Goal: Information Seeking & Learning: Learn about a topic

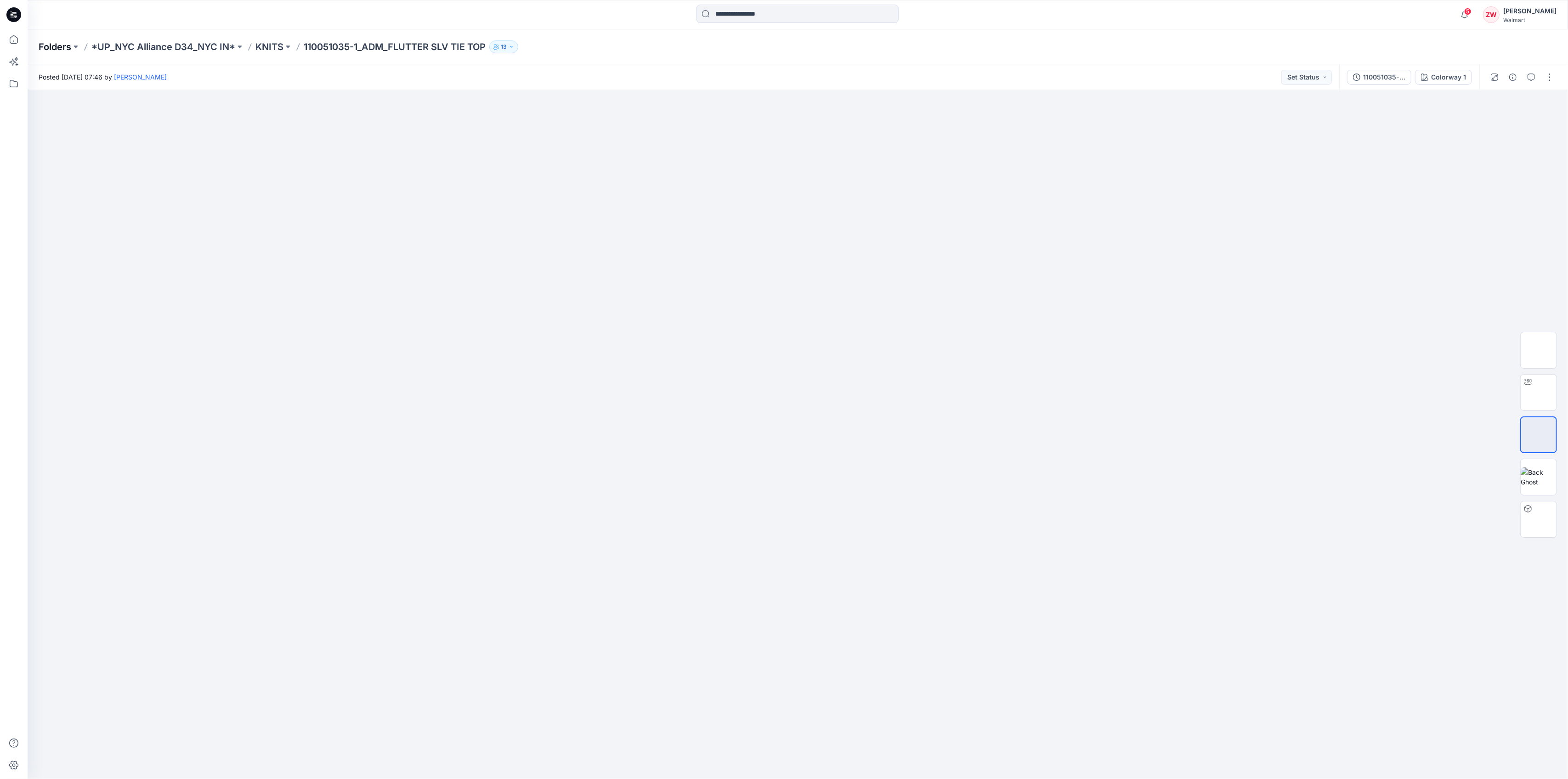
click at [55, 48] on p "Folders" at bounding box center [55, 46] width 33 height 13
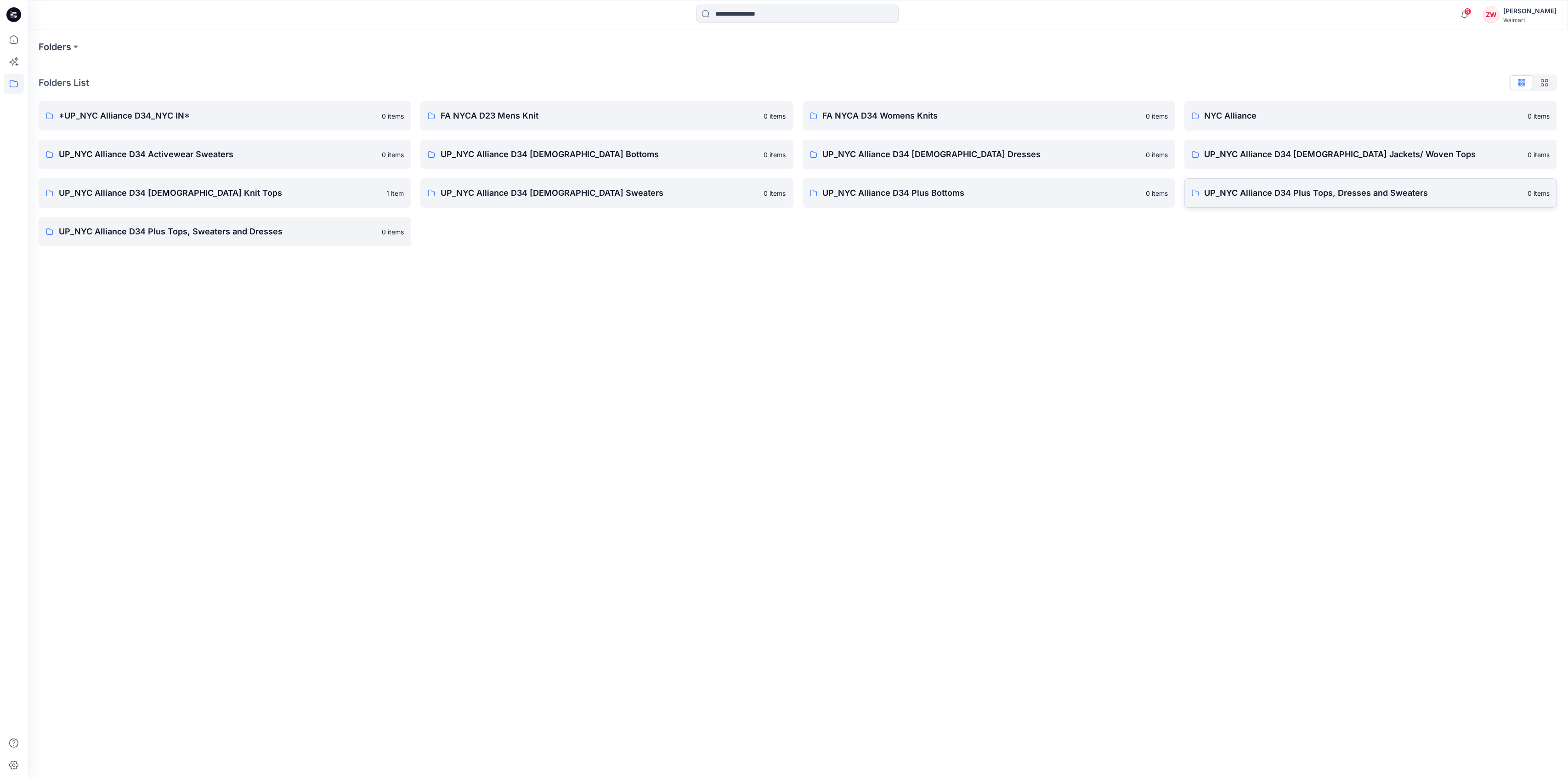
click at [1251, 188] on p "UP_NYC Alliance D34 Plus Tops, Dresses and Sweaters" at bounding box center [1363, 192] width 318 height 13
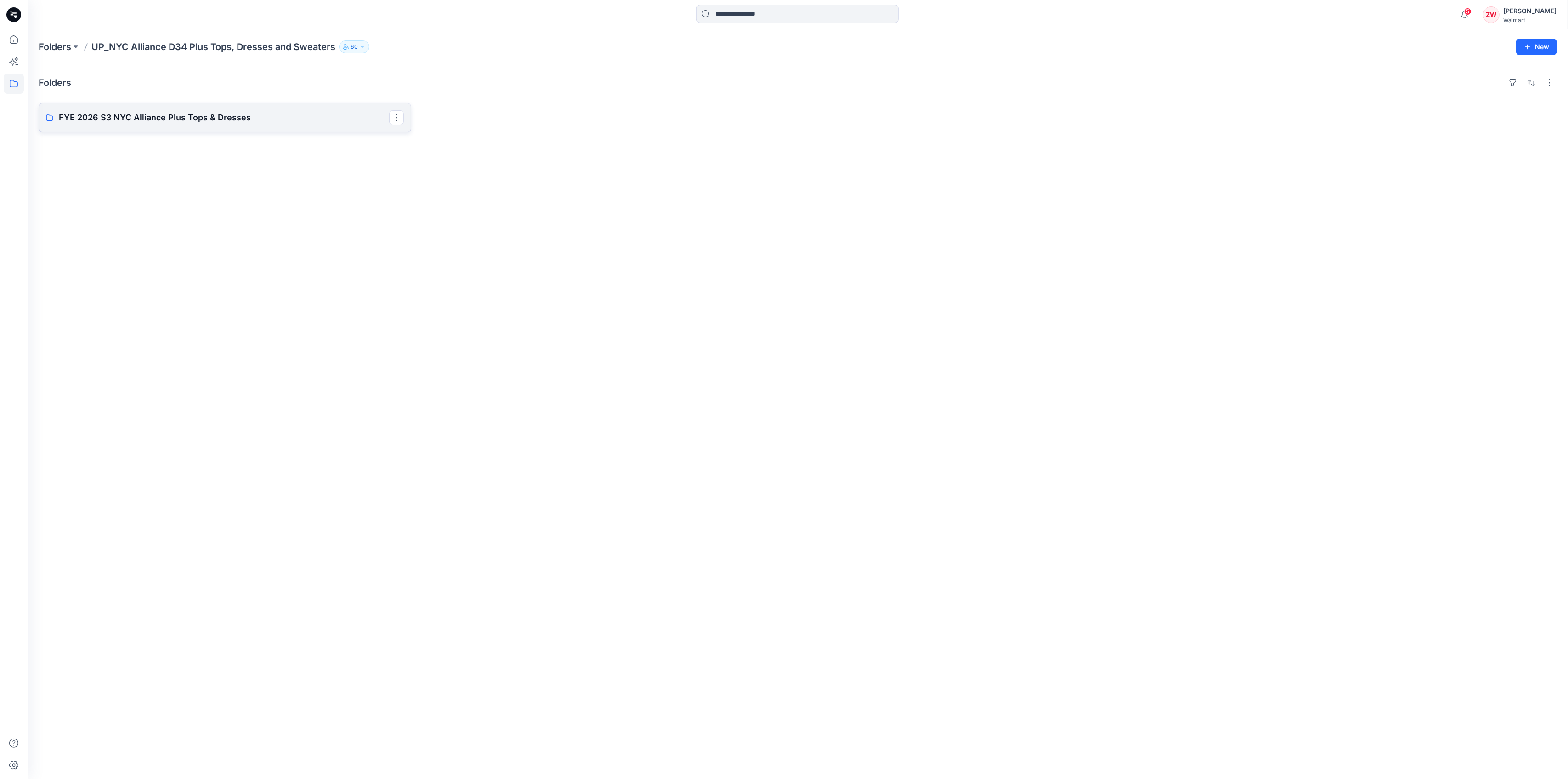
click at [138, 112] on p "FYE 2026 S3 NYC Alliance Plus Tops & Dresses" at bounding box center [224, 118] width 331 height 13
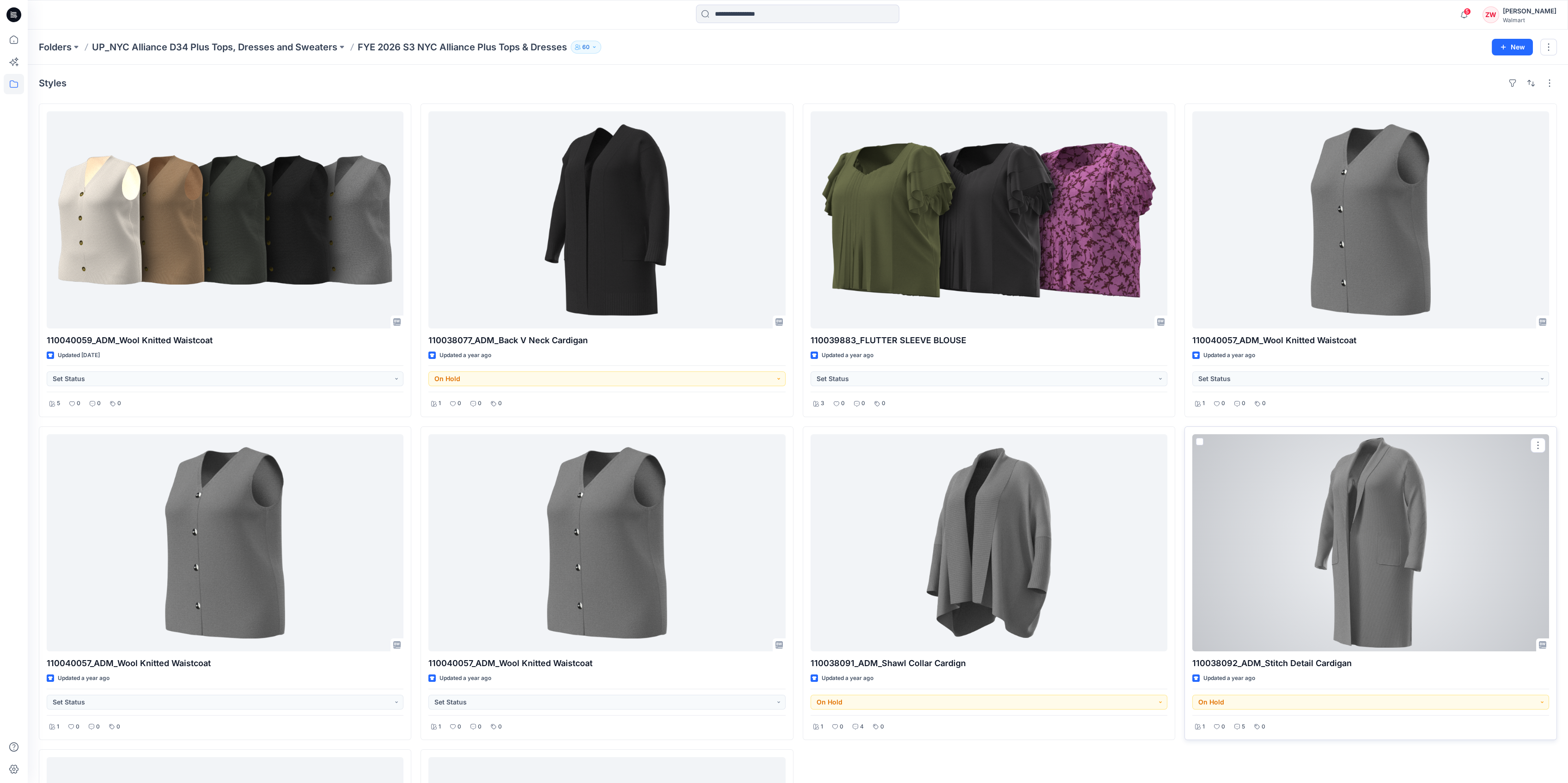
click at [1223, 518] on div at bounding box center [1370, 542] width 357 height 217
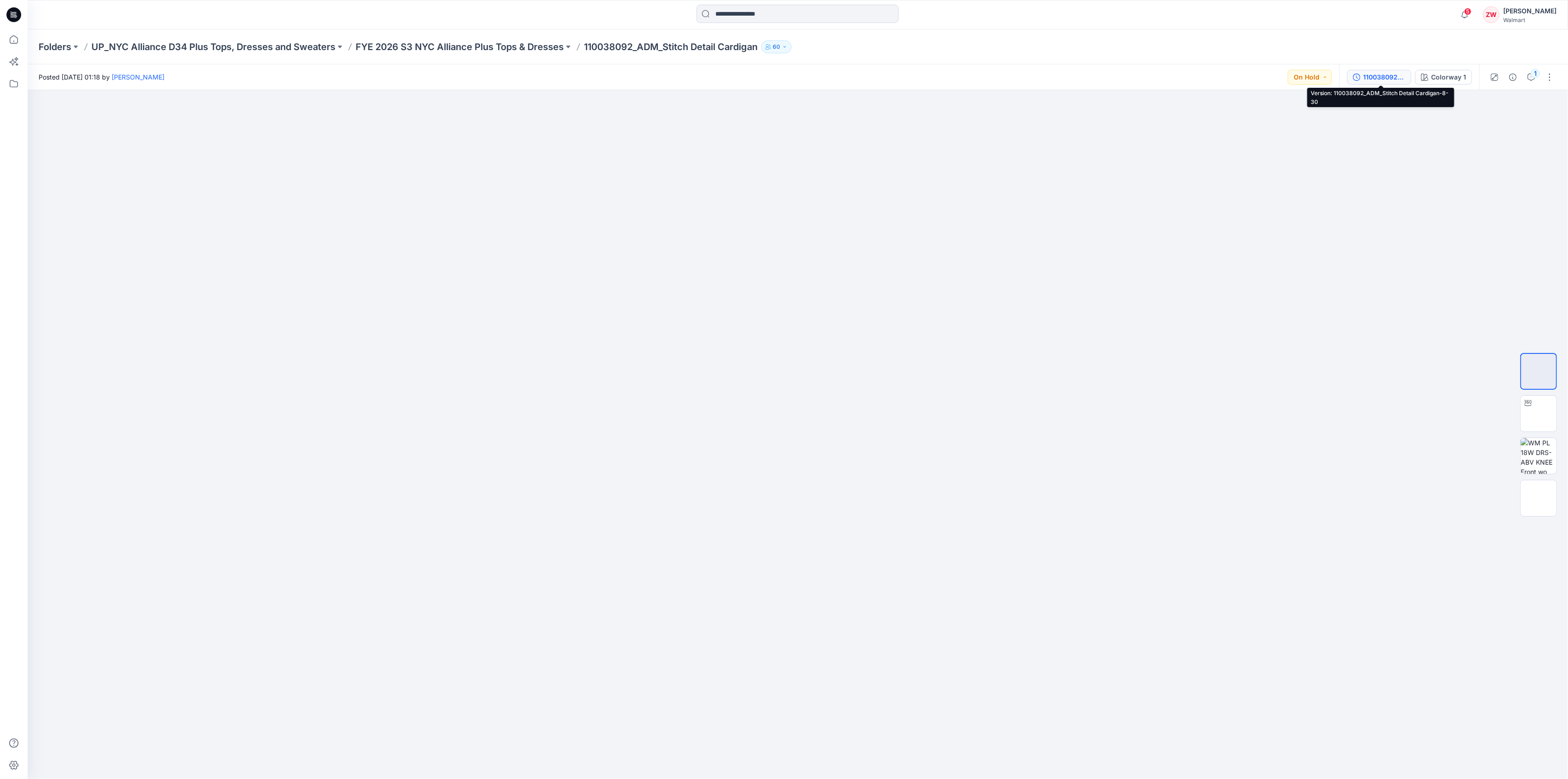
click at [1393, 78] on div "110038092_ADM_Stitch Detail Cardigan-8-30" at bounding box center [1384, 77] width 42 height 10
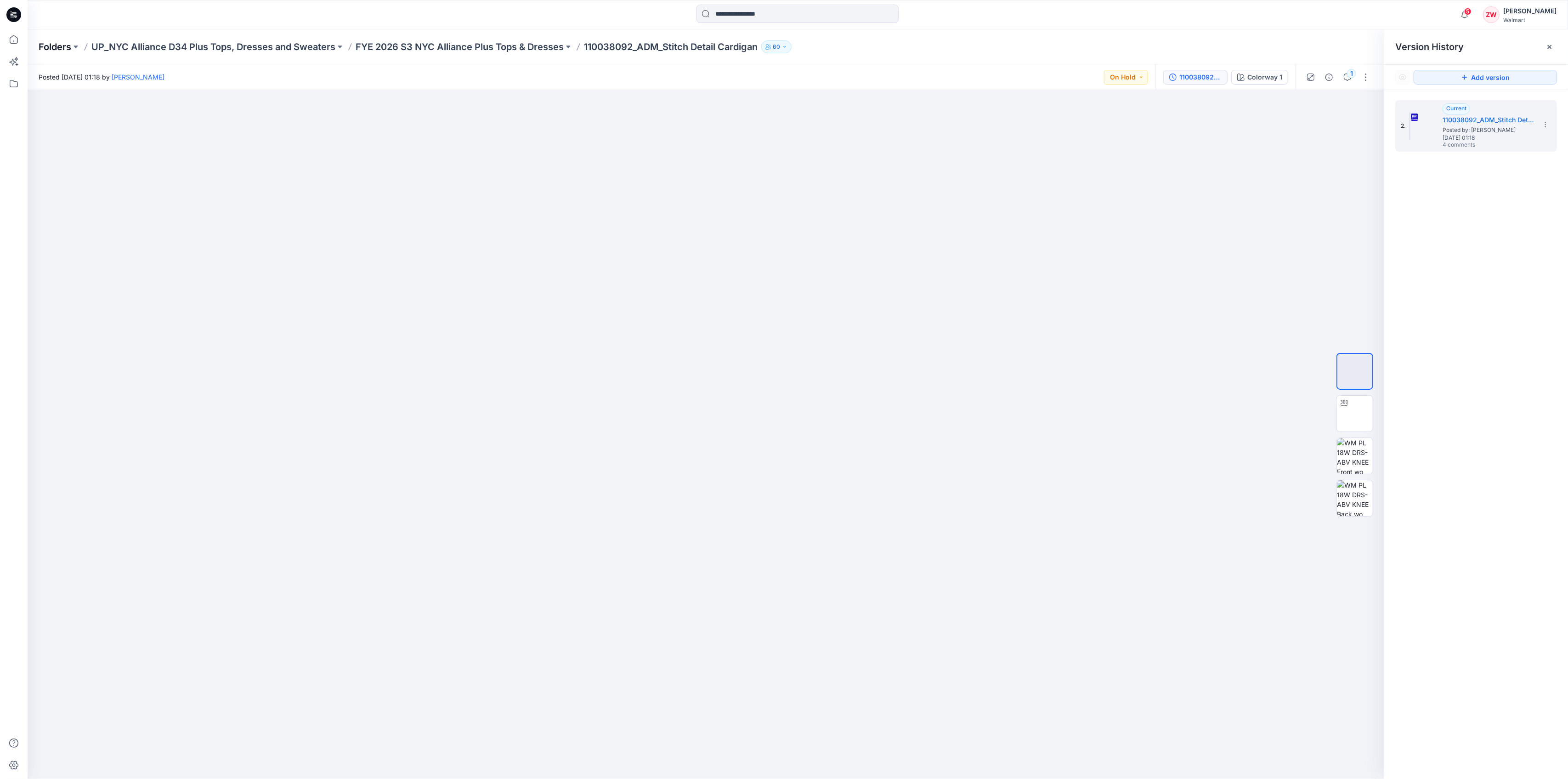
click at [63, 50] on p "Folders" at bounding box center [55, 46] width 33 height 13
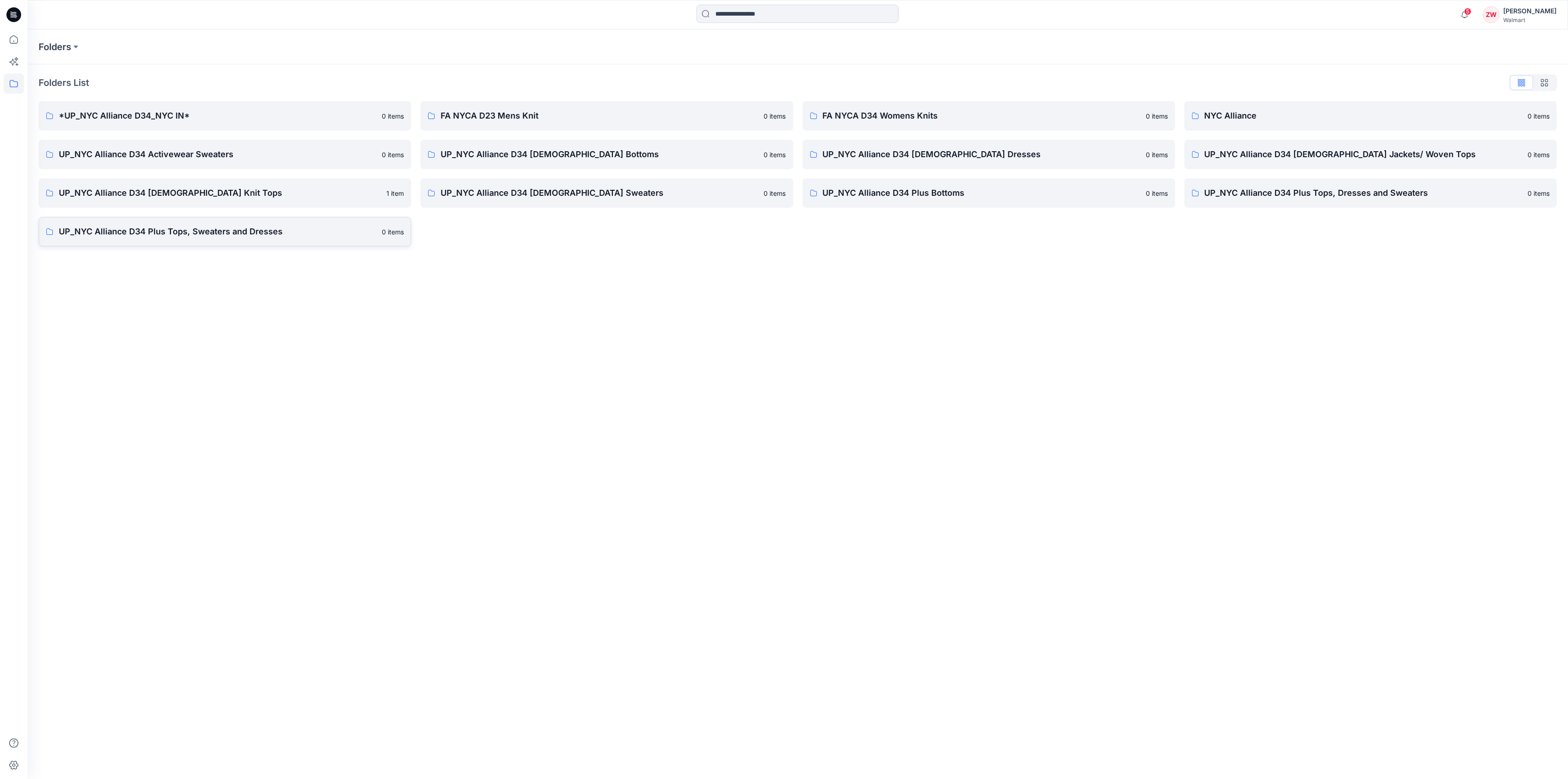
click at [138, 233] on p "UP_NYC Alliance D34 Plus Tops, Sweaters and Dresses" at bounding box center [218, 231] width 318 height 13
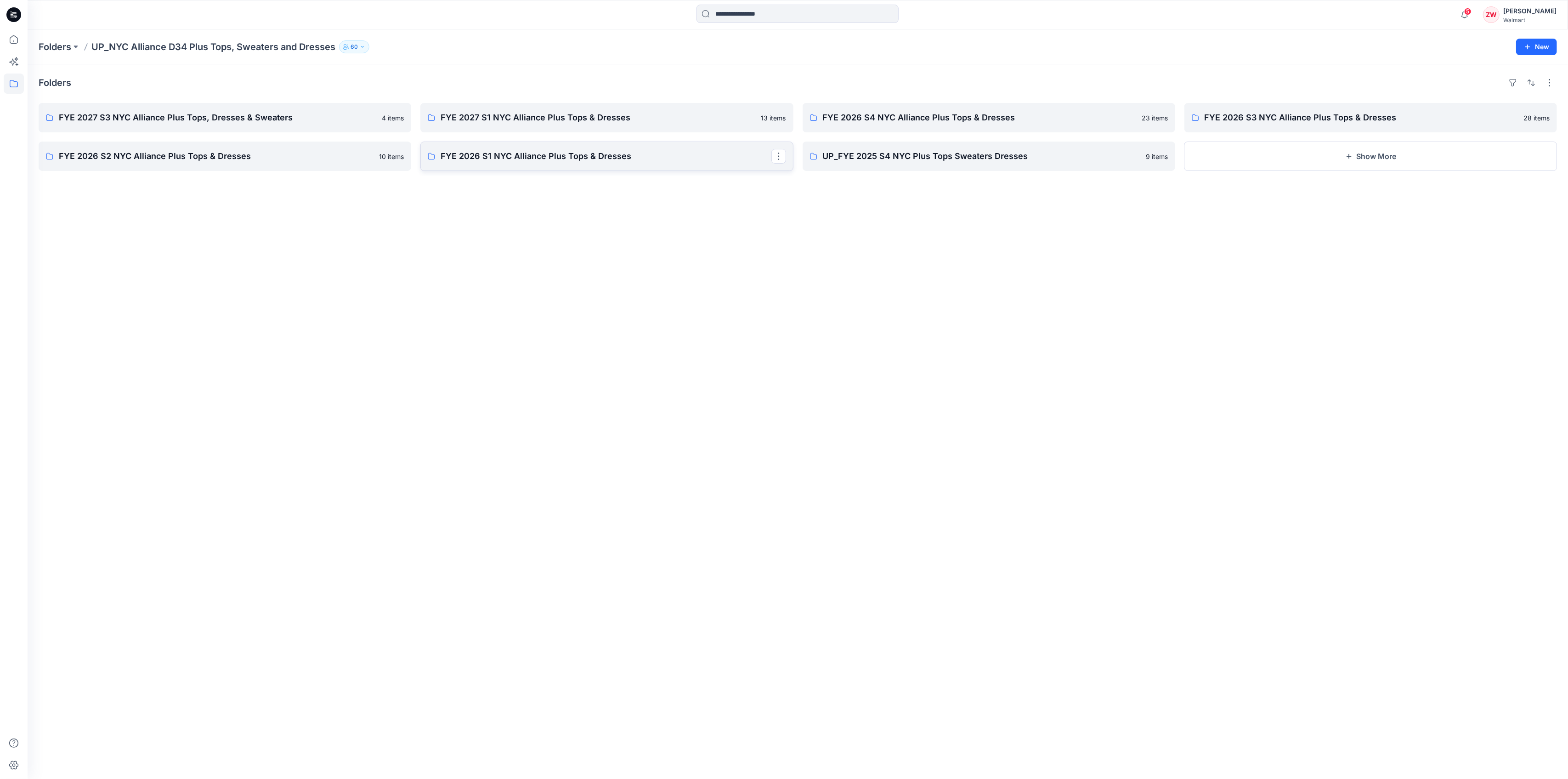
click at [462, 155] on p "FYE 2026 S1 NYC Alliance Plus Tops & Dresses" at bounding box center [606, 156] width 331 height 13
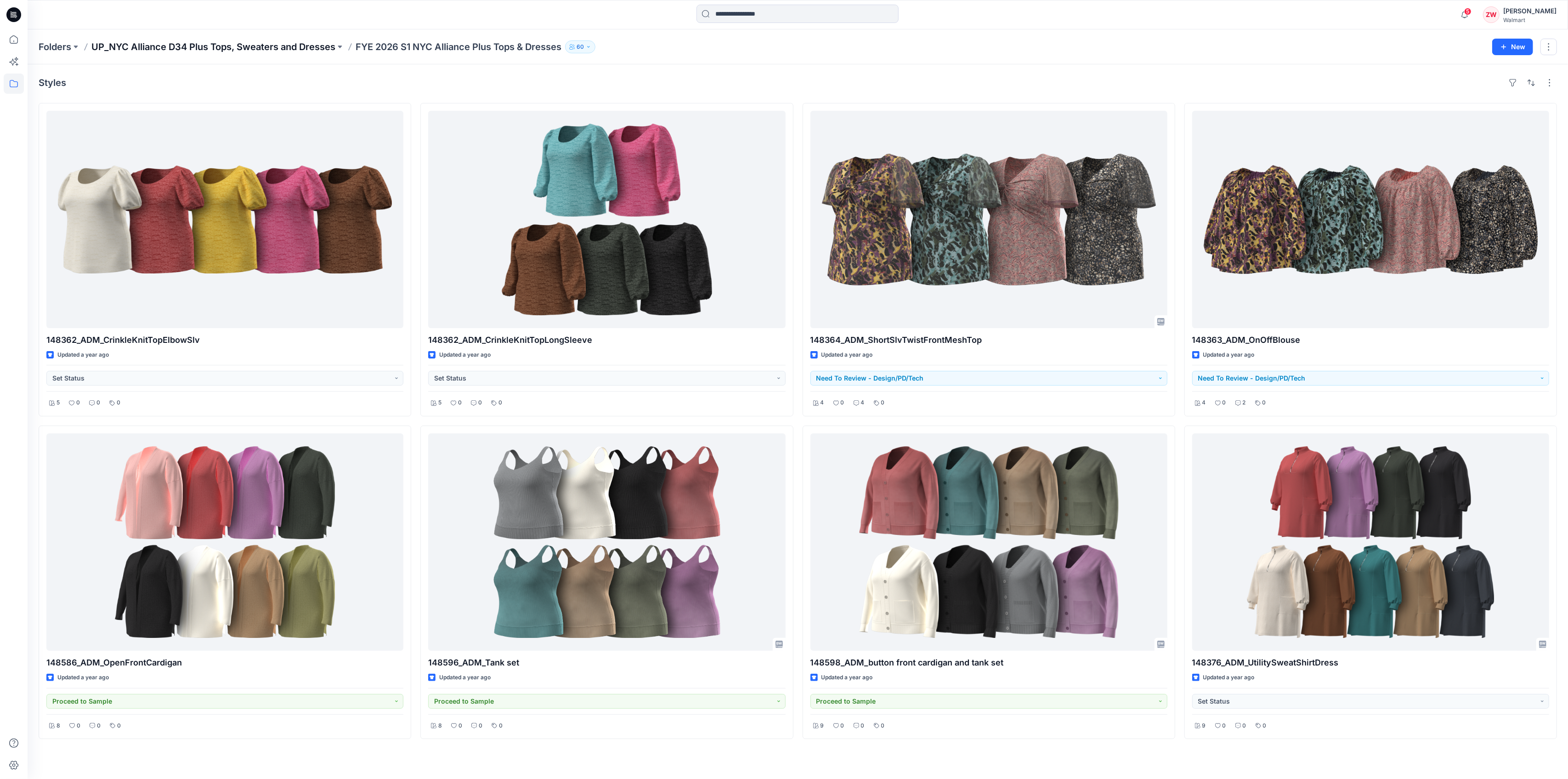
click at [241, 48] on p "UP_NYC Alliance D34 Plus Tops, Sweaters and Dresses" at bounding box center [213, 46] width 244 height 13
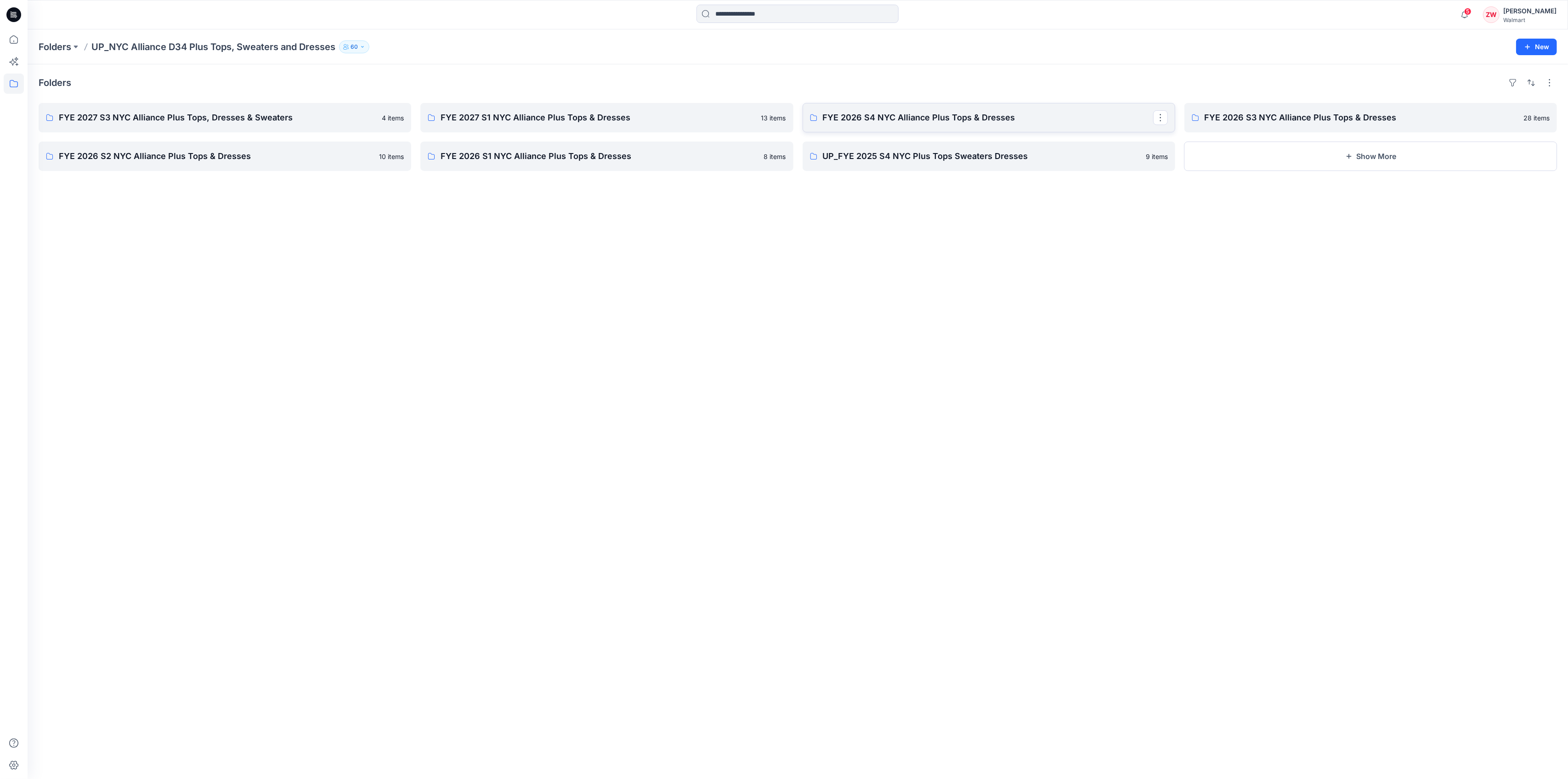
click at [940, 115] on p "FYE 2026 S4 NYC Alliance Plus Tops & Dresses" at bounding box center [988, 118] width 331 height 13
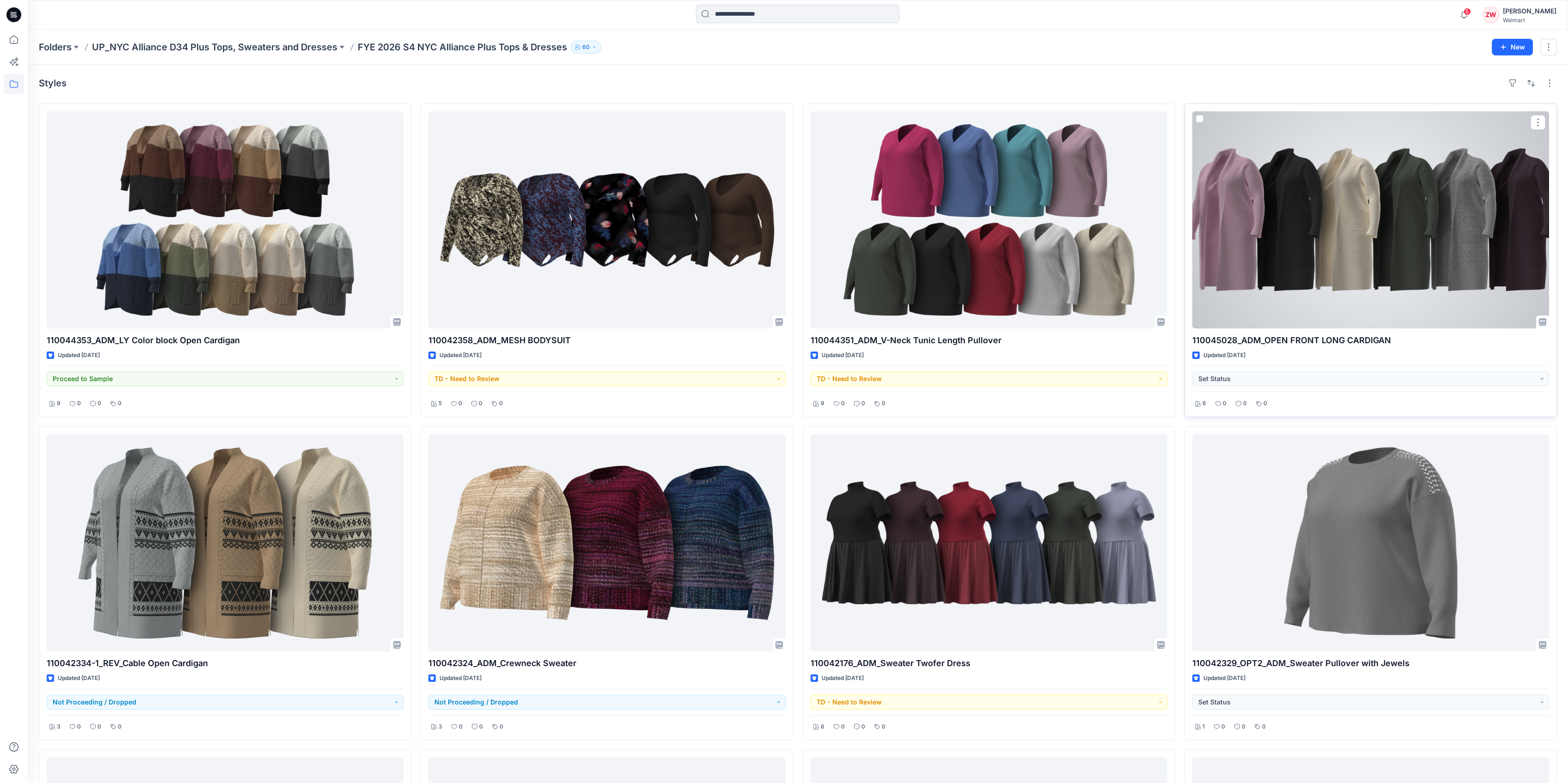
click at [1214, 231] on div at bounding box center [1370, 220] width 357 height 217
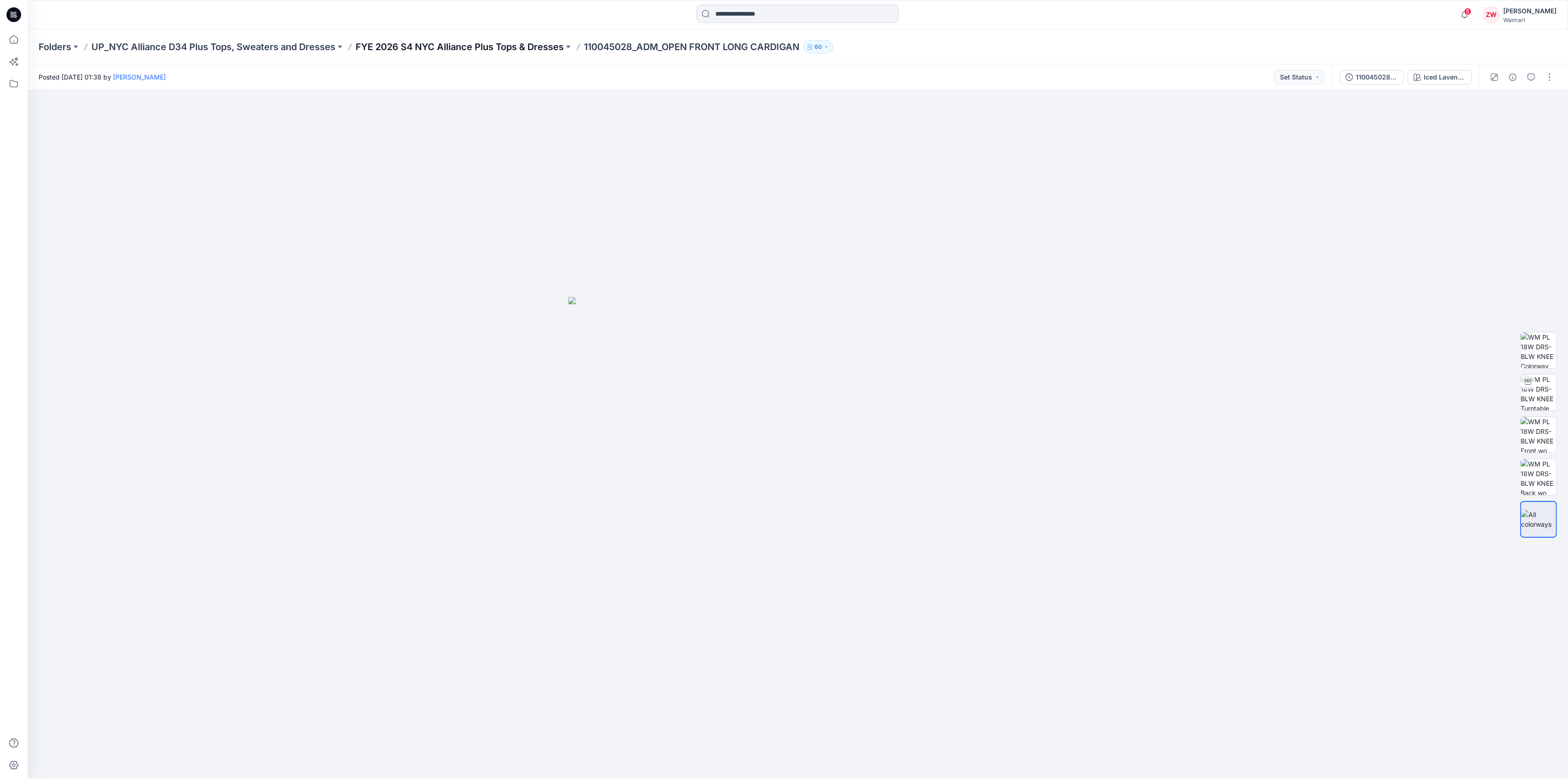
click at [467, 42] on p "FYE 2026 S4 NYC Alliance Plus Tops & Dresses" at bounding box center [460, 46] width 208 height 13
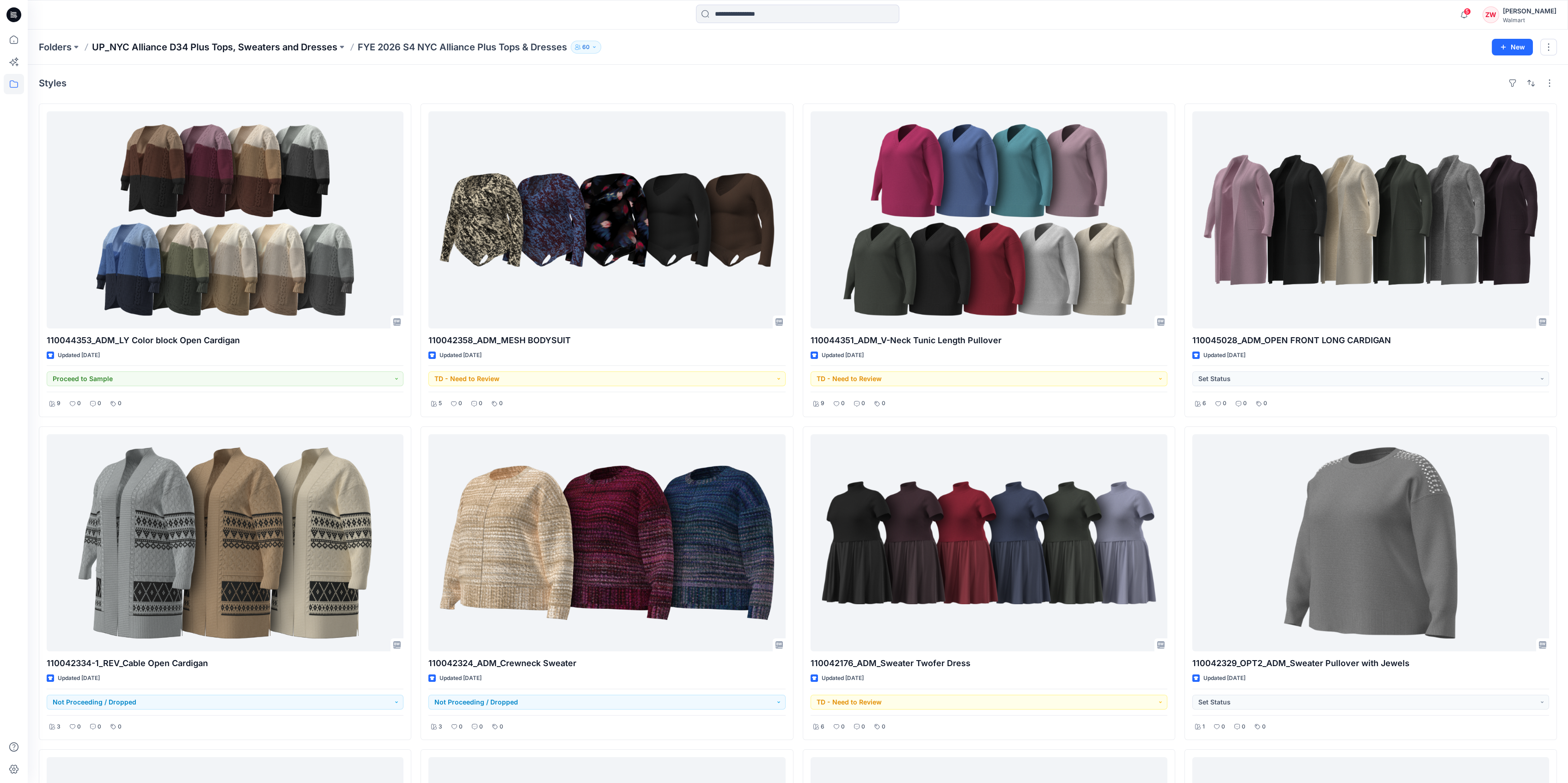
click at [306, 46] on p "UP_NYC Alliance D34 Plus Tops, Sweaters and Dresses" at bounding box center [214, 47] width 246 height 13
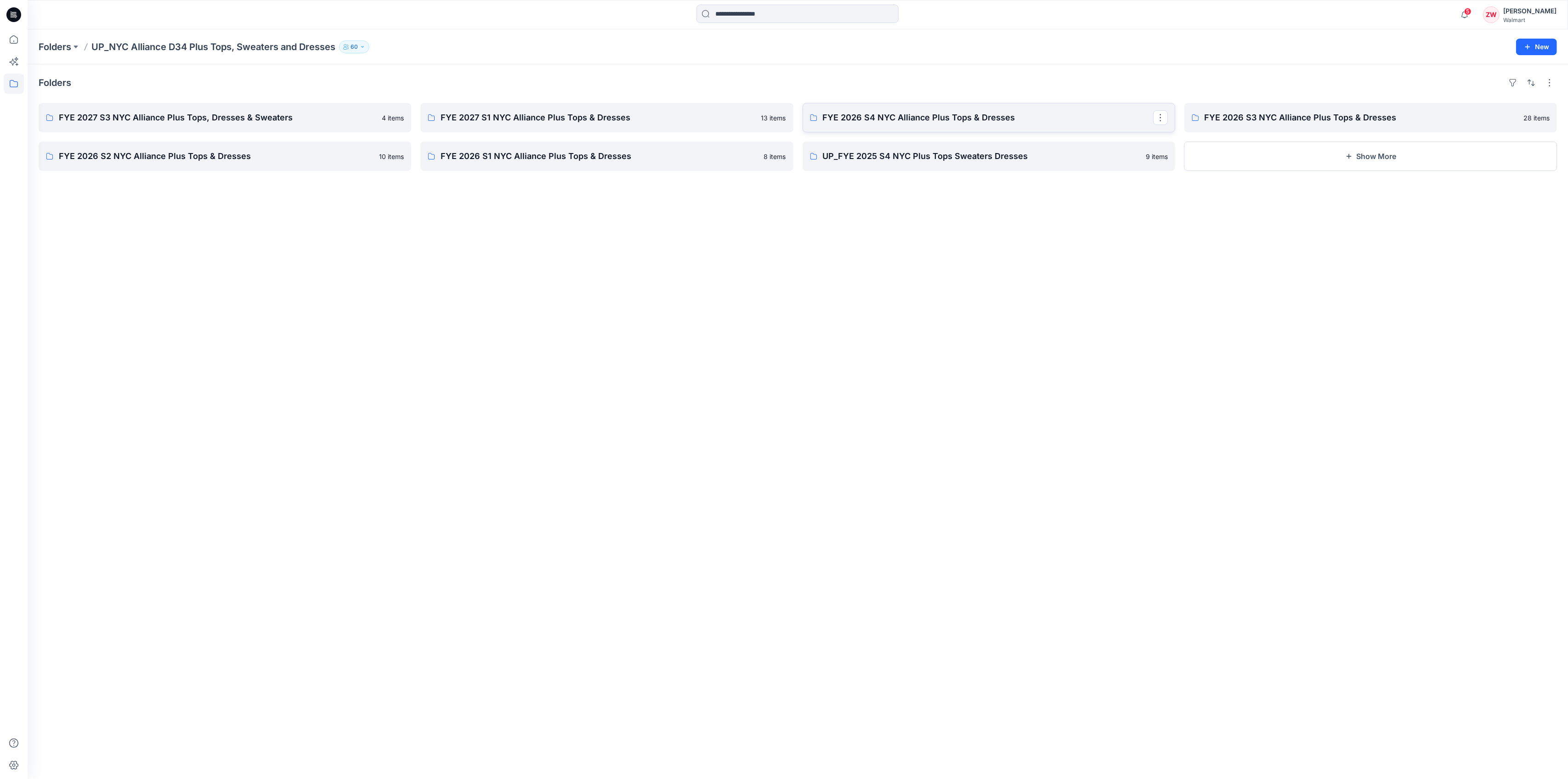
click at [994, 116] on p "FYE 2026 S4 NYC Alliance Plus Tops & Dresses" at bounding box center [988, 118] width 331 height 13
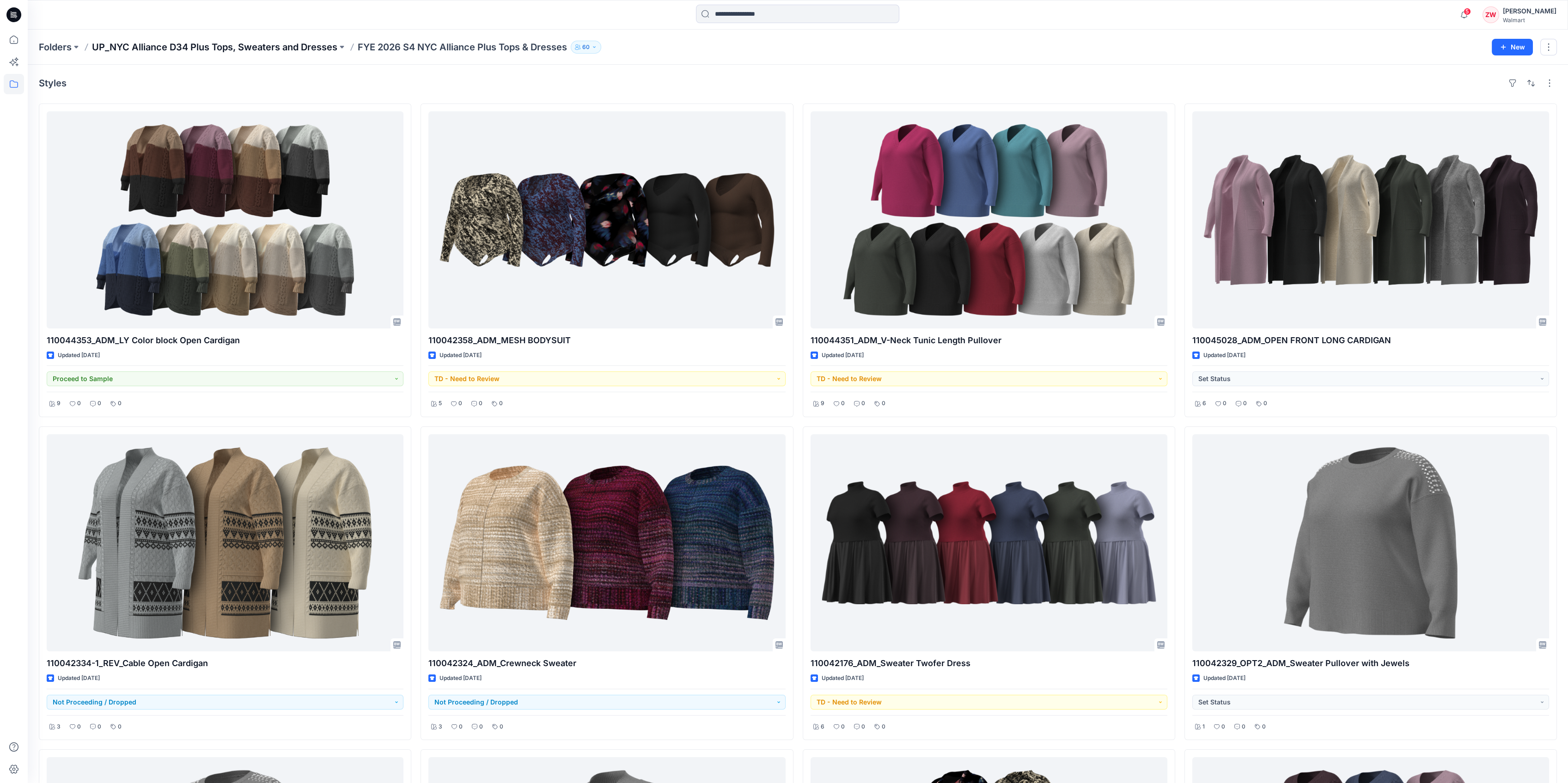
click at [262, 47] on p "UP_NYC Alliance D34 Plus Tops, Sweaters and Dresses" at bounding box center [214, 47] width 246 height 13
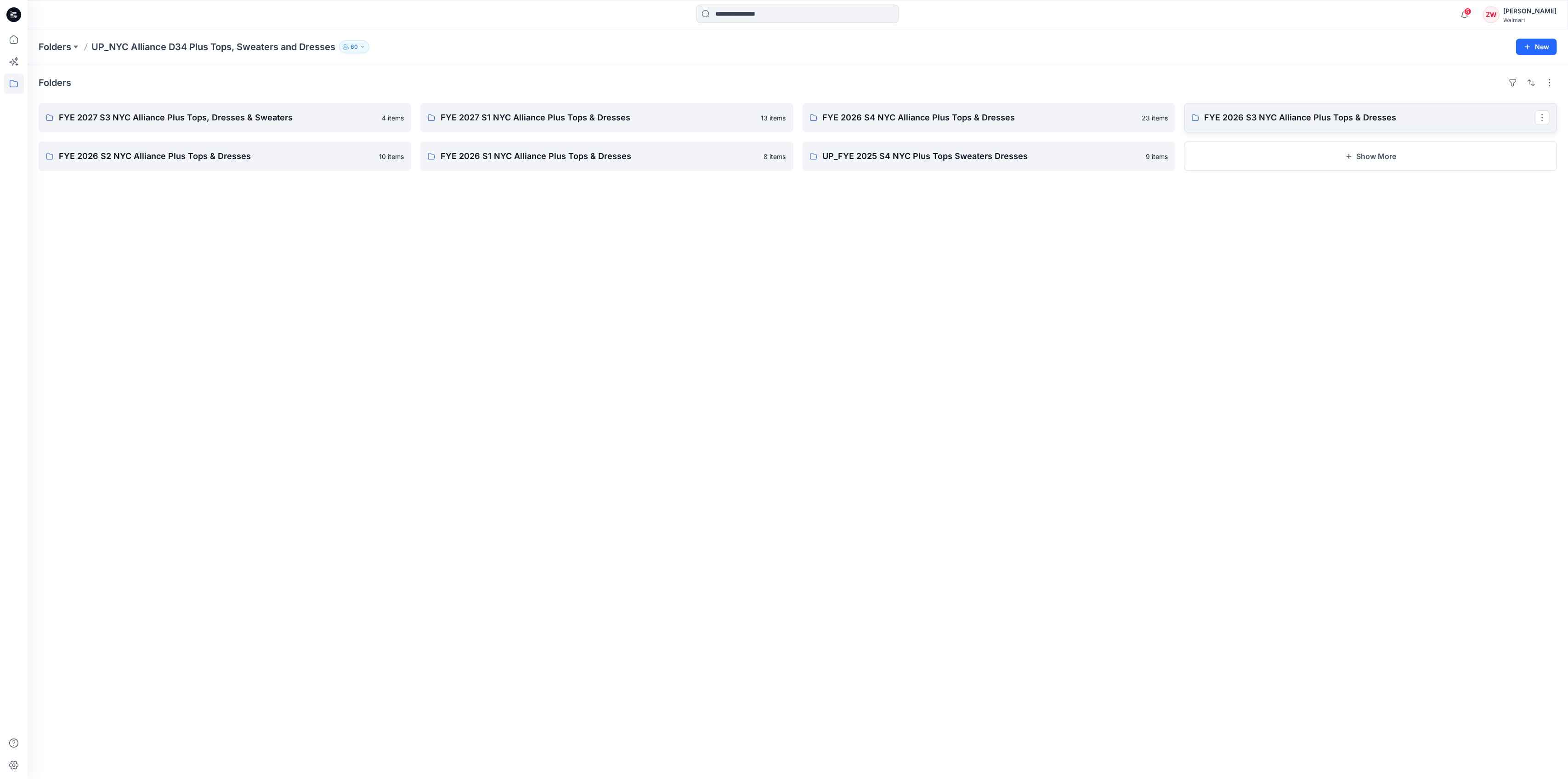
click at [1227, 121] on p "FYE 2026 S3 NYC Alliance Plus Tops & Dresses" at bounding box center [1370, 118] width 331 height 13
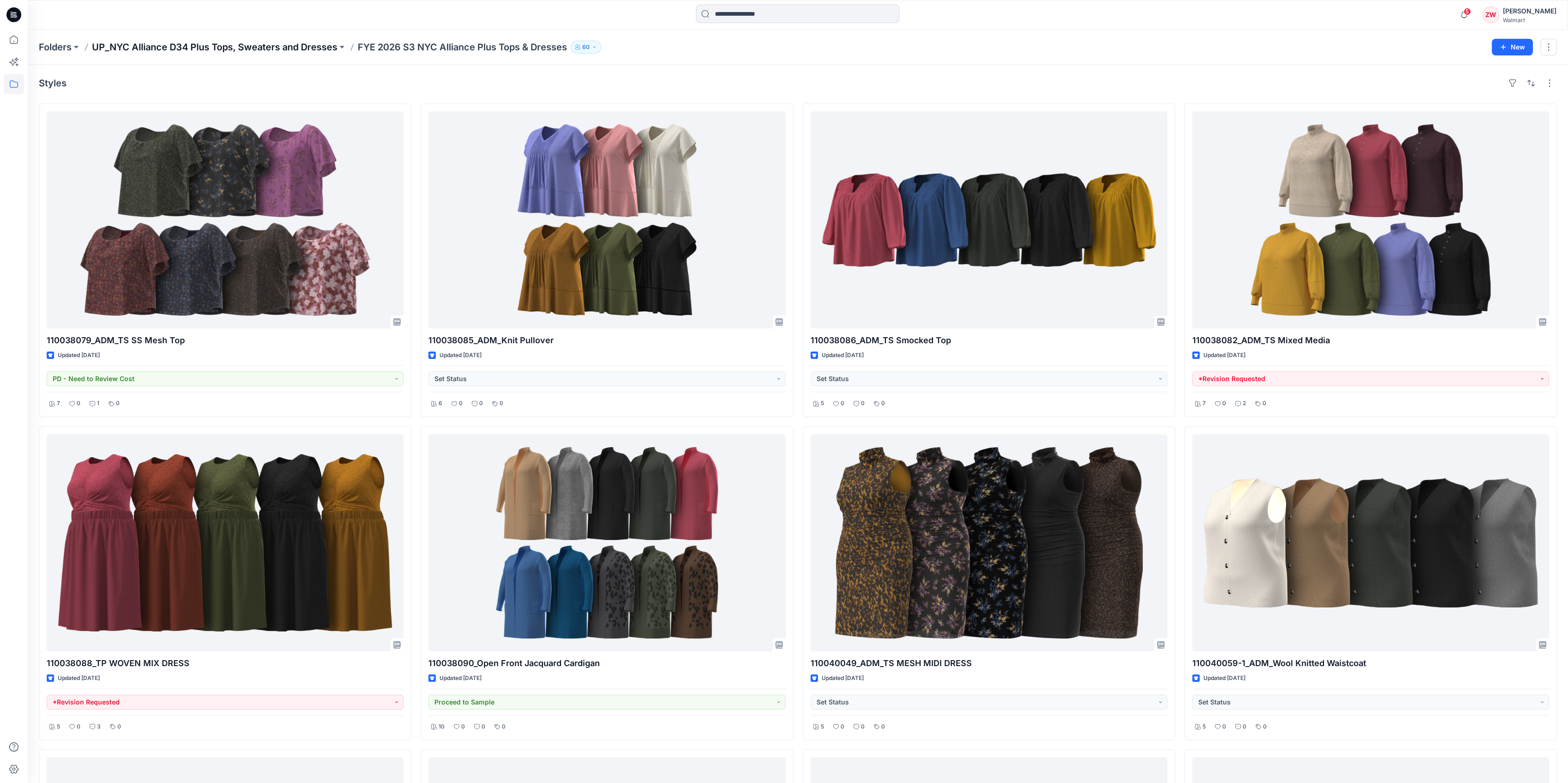
click at [287, 43] on p "UP_NYC Alliance D34 Plus Tops, Sweaters and Dresses" at bounding box center [214, 47] width 246 height 13
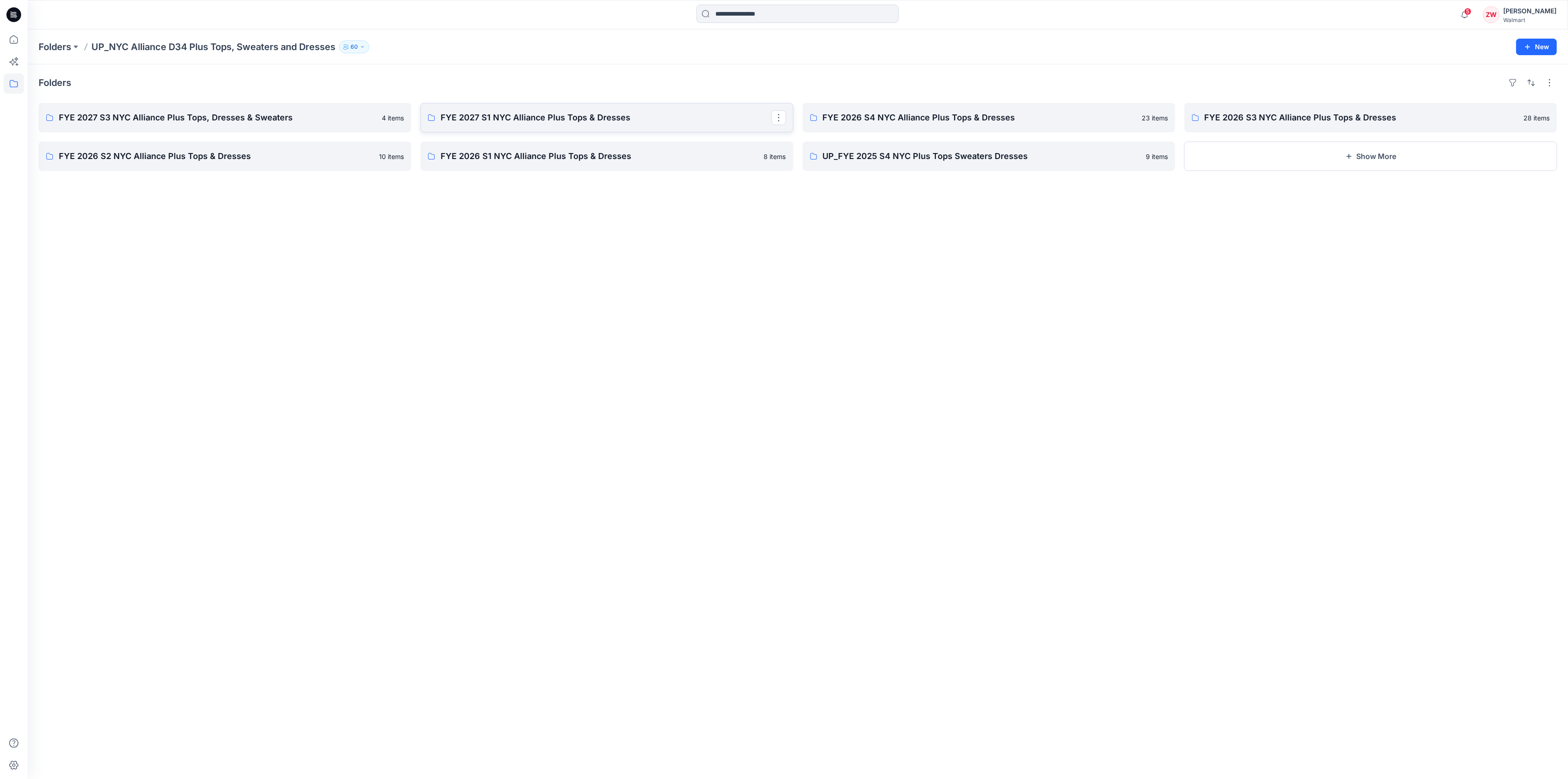
click at [514, 116] on p "FYE 2027 S1 NYC Alliance Plus Tops & Dresses" at bounding box center [606, 118] width 331 height 13
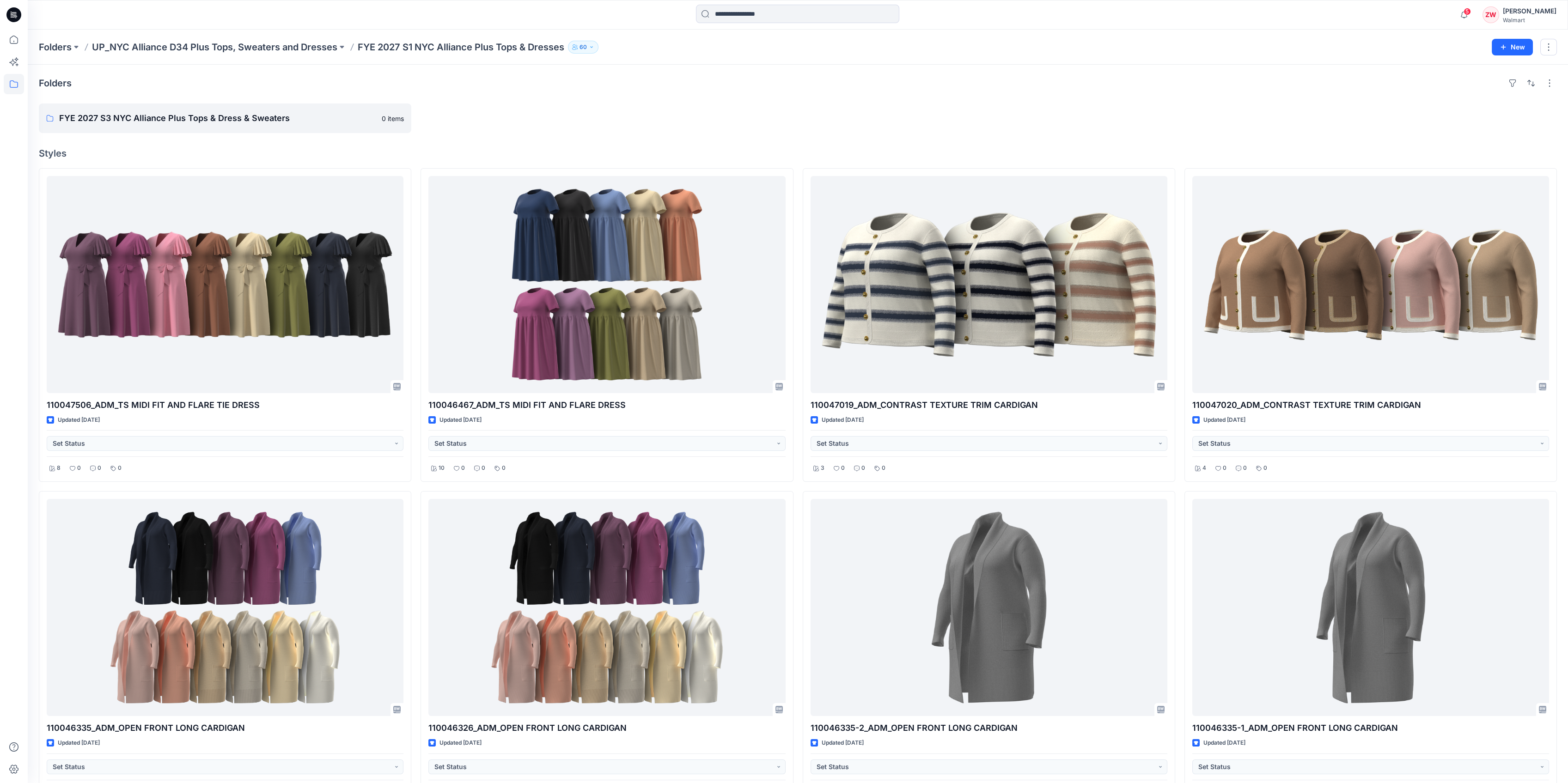
scroll to position [123, 0]
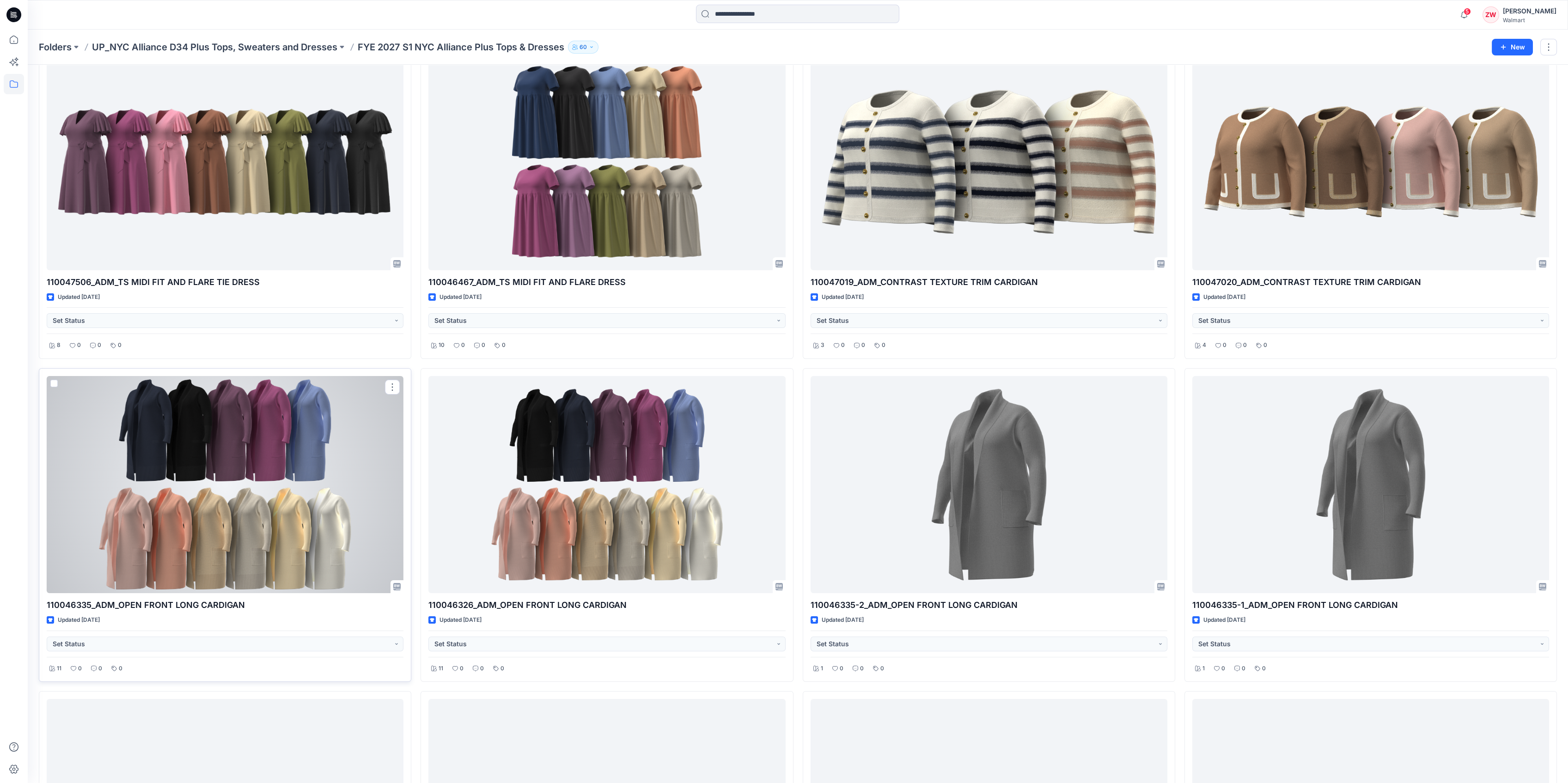
click at [221, 413] on div at bounding box center [225, 484] width 357 height 217
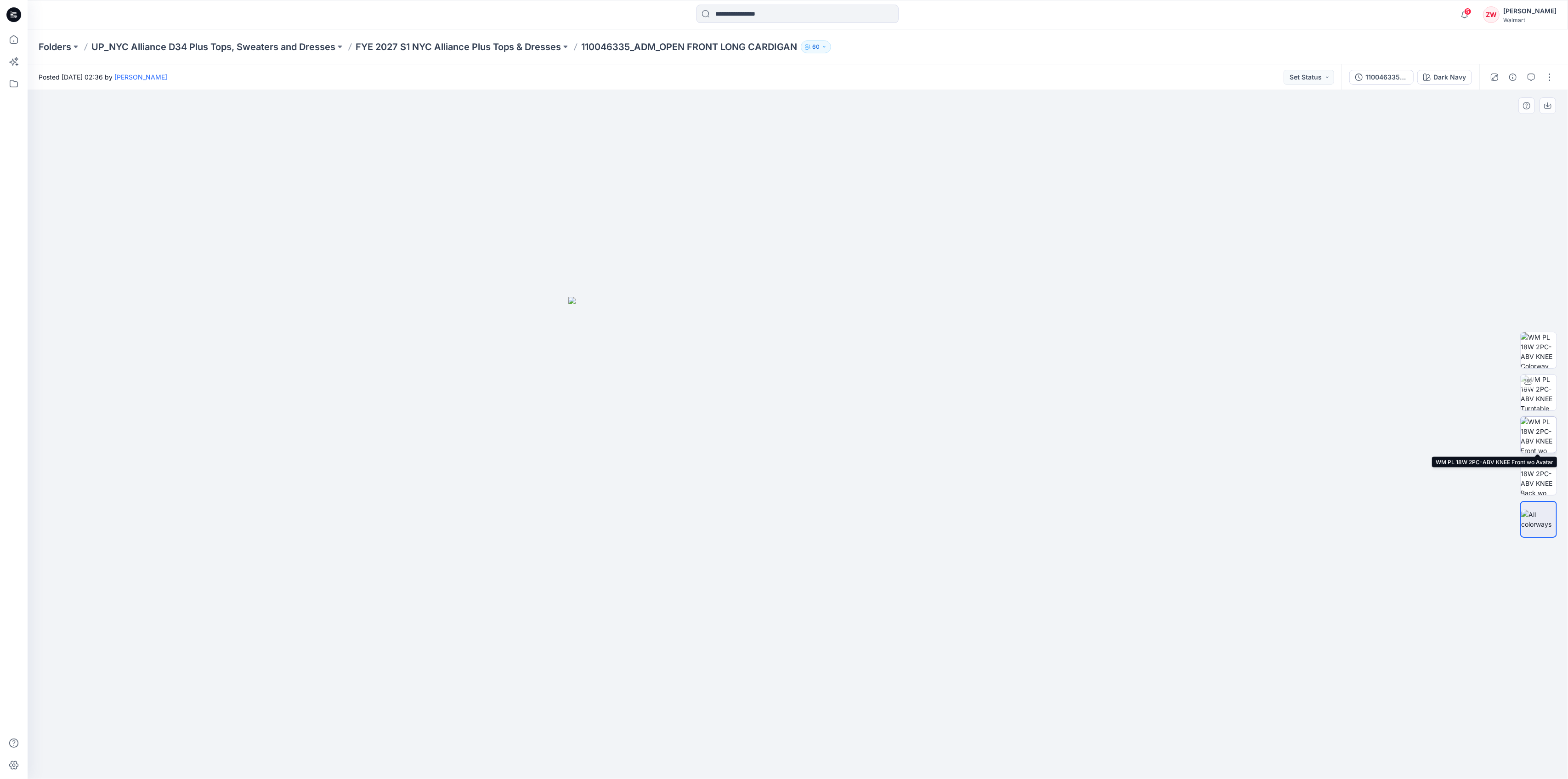
click at [1545, 426] on img at bounding box center [1538, 435] width 36 height 36
click at [1388, 77] on div "110046335_ColorRun_OPEN FRONT LONG CARDIGAN" at bounding box center [1386, 77] width 42 height 10
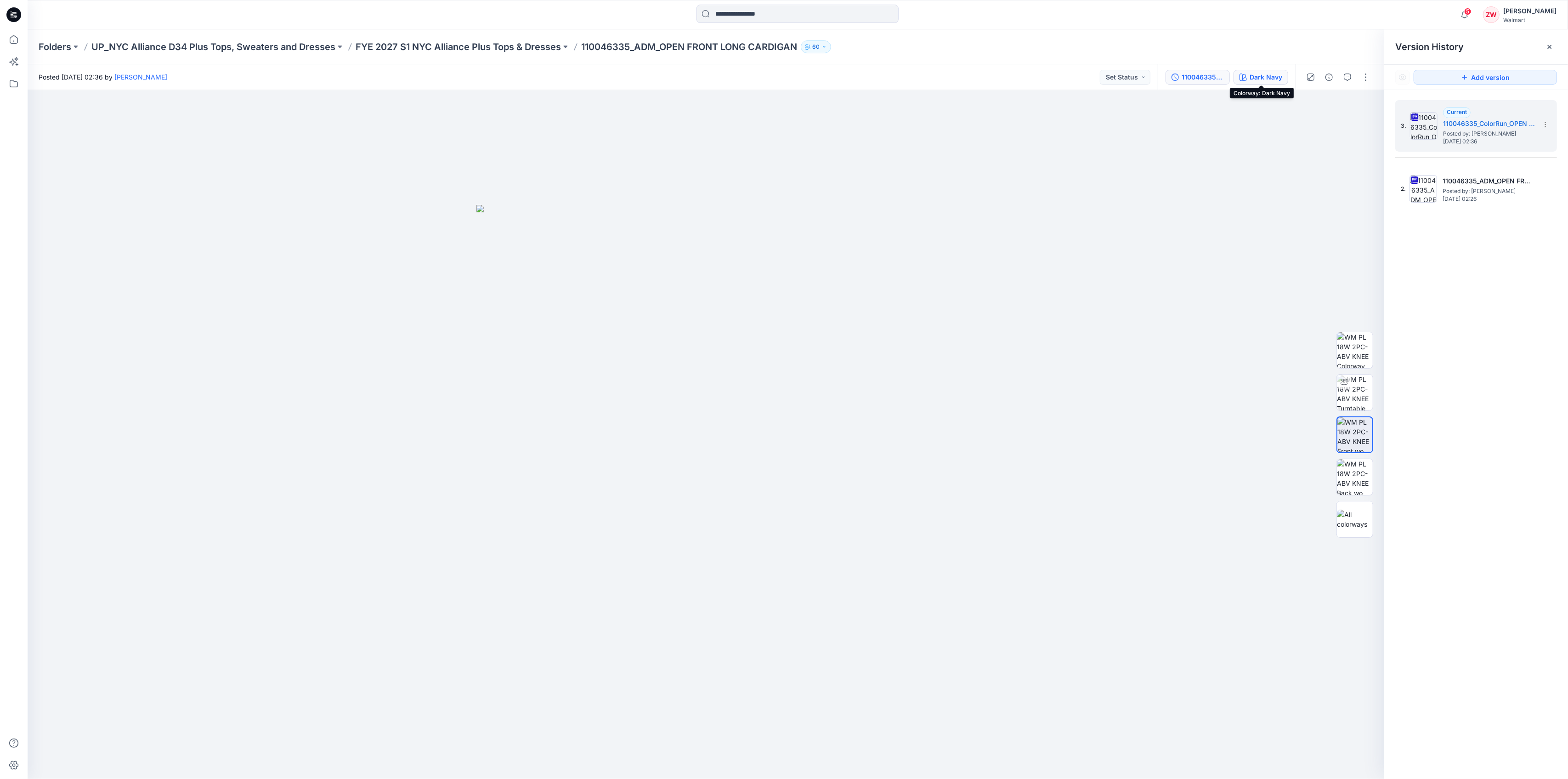
click at [1271, 77] on div "Dark Navy" at bounding box center [1266, 77] width 33 height 10
click at [1365, 104] on icon "button" at bounding box center [1364, 106] width 7 height 7
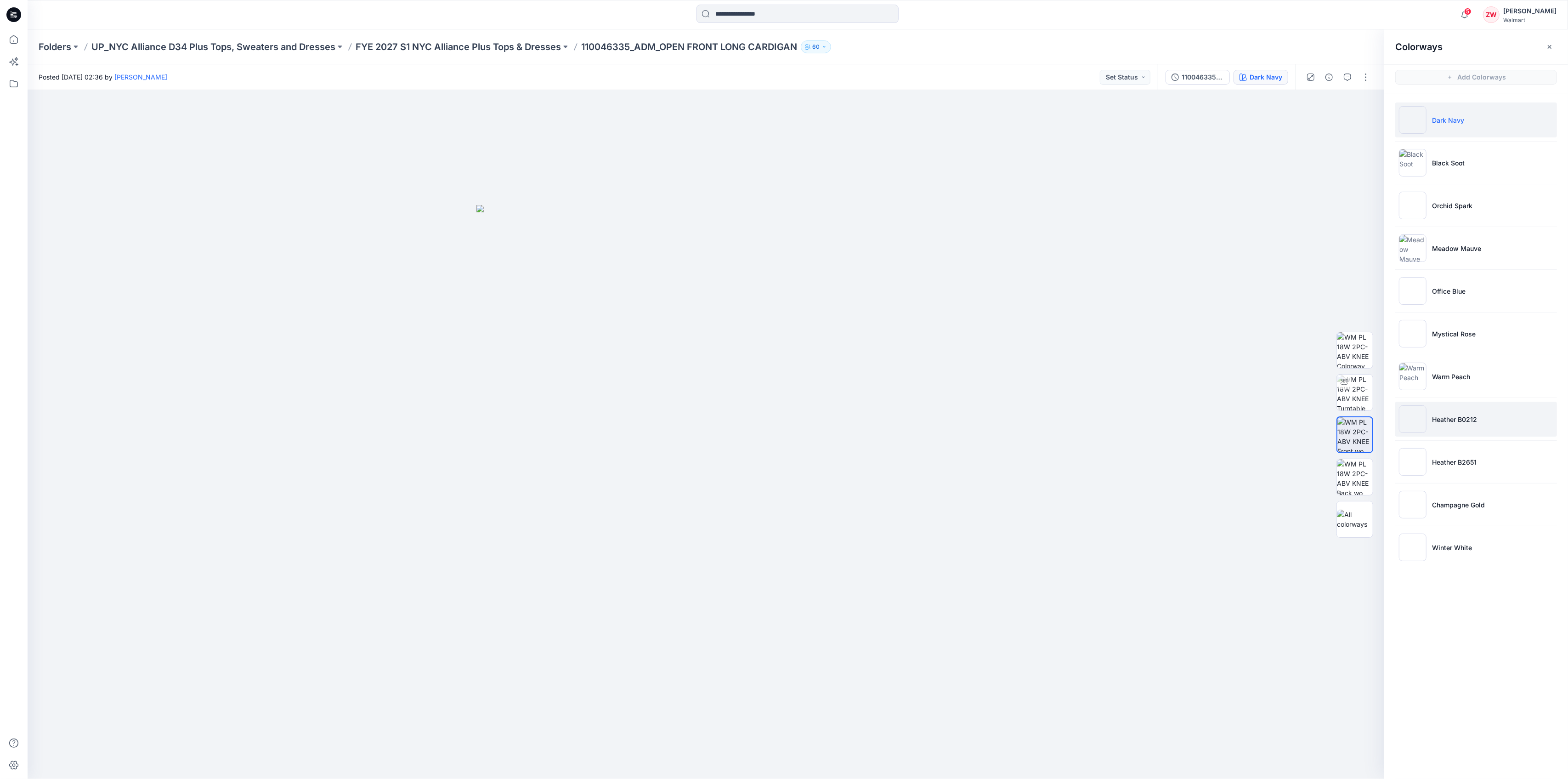
click at [1485, 432] on li "Heather B0212" at bounding box center [1476, 419] width 162 height 35
click at [1479, 463] on li "Heather B2651" at bounding box center [1476, 462] width 162 height 35
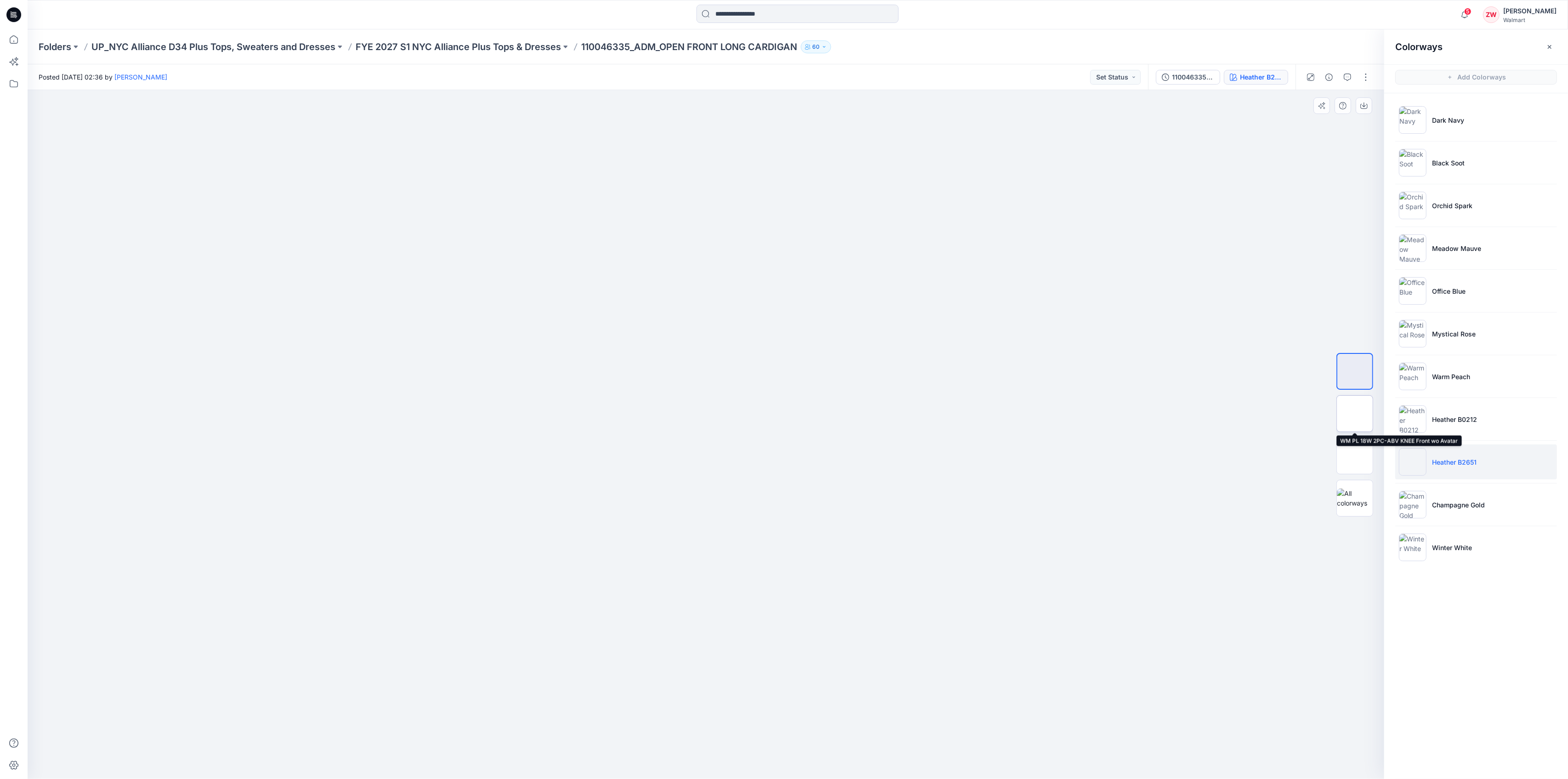
click at [1355, 414] on img at bounding box center [1355, 414] width 0 height 0
click at [531, 46] on p "FYE 2027 S1 NYC Alliance Plus Tops & Dresses" at bounding box center [458, 46] width 205 height 13
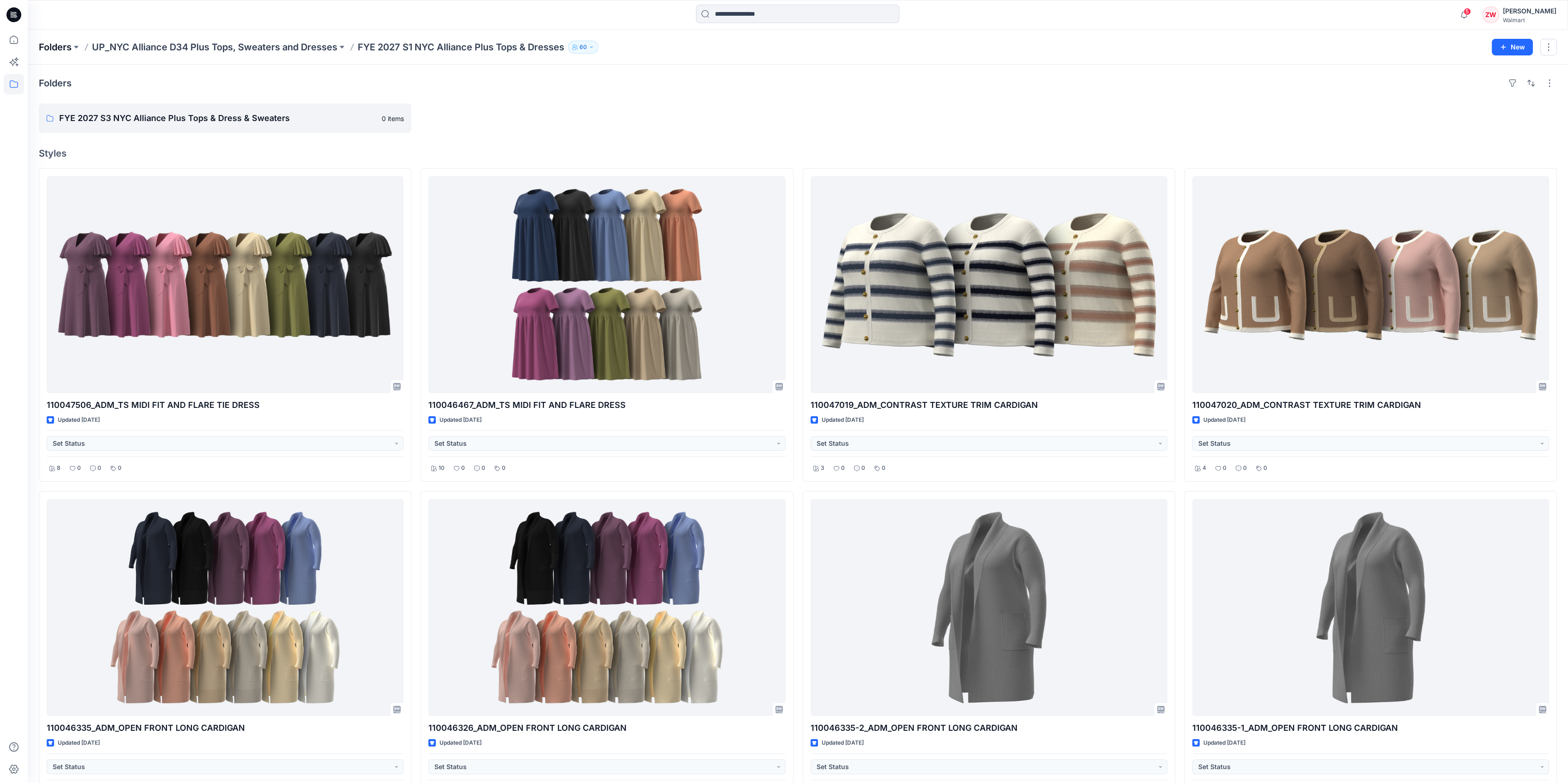
click at [52, 47] on p "Folders" at bounding box center [55, 47] width 33 height 13
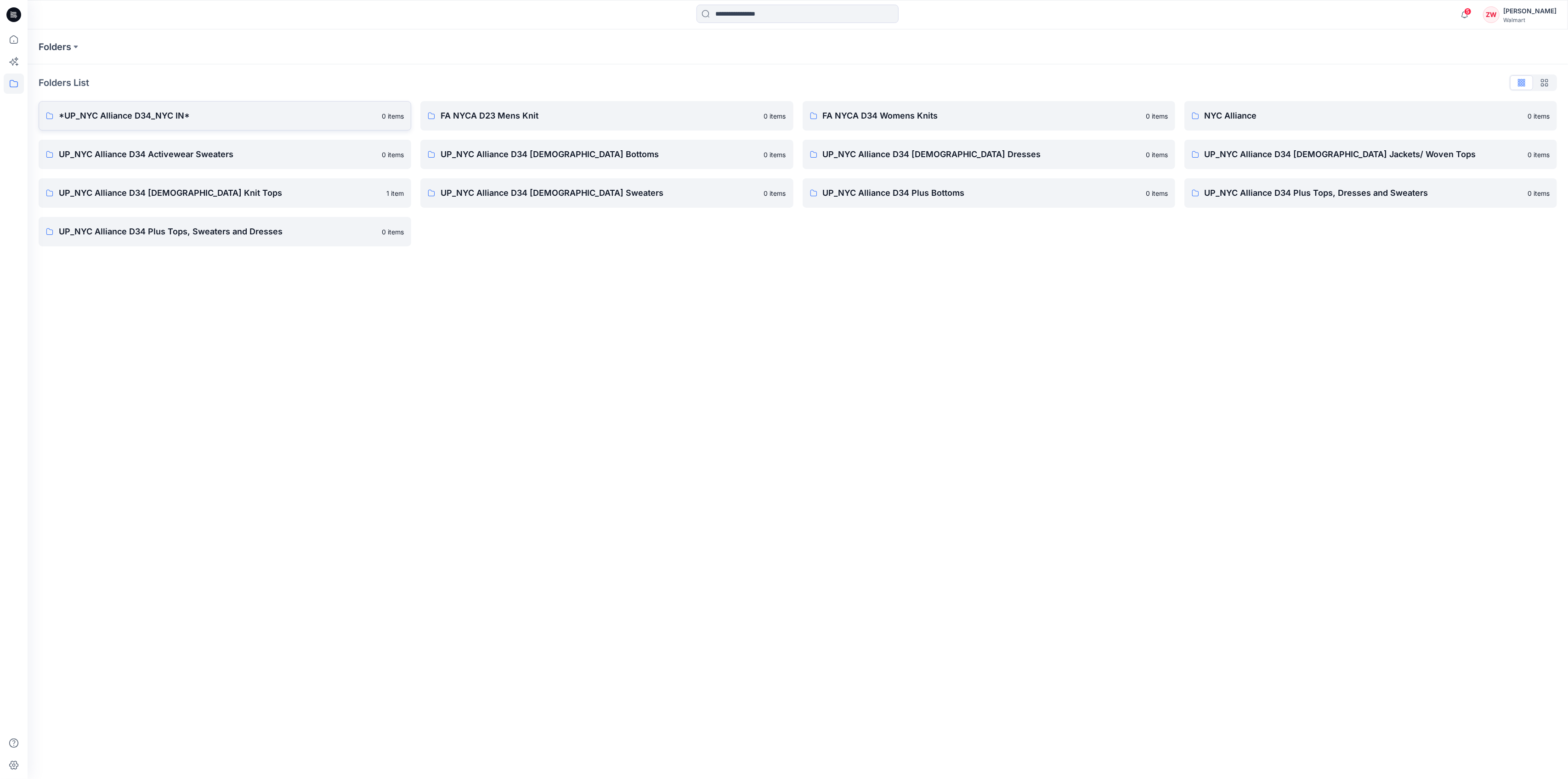
click at [153, 119] on p "*UP_NYC Alliance D34_NYC IN*" at bounding box center [218, 116] width 318 height 13
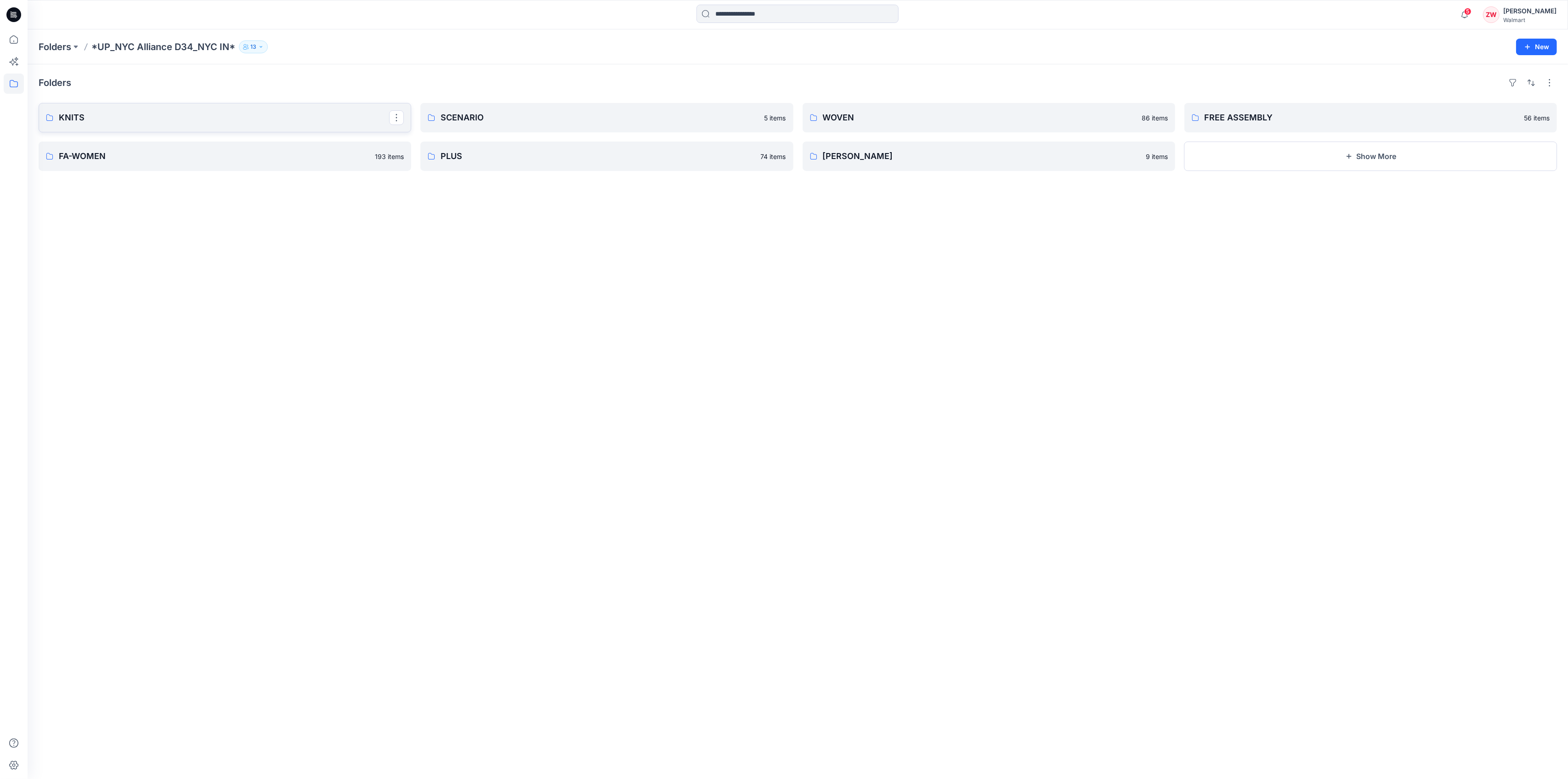
click at [177, 127] on link "KNITS" at bounding box center [225, 118] width 373 height 29
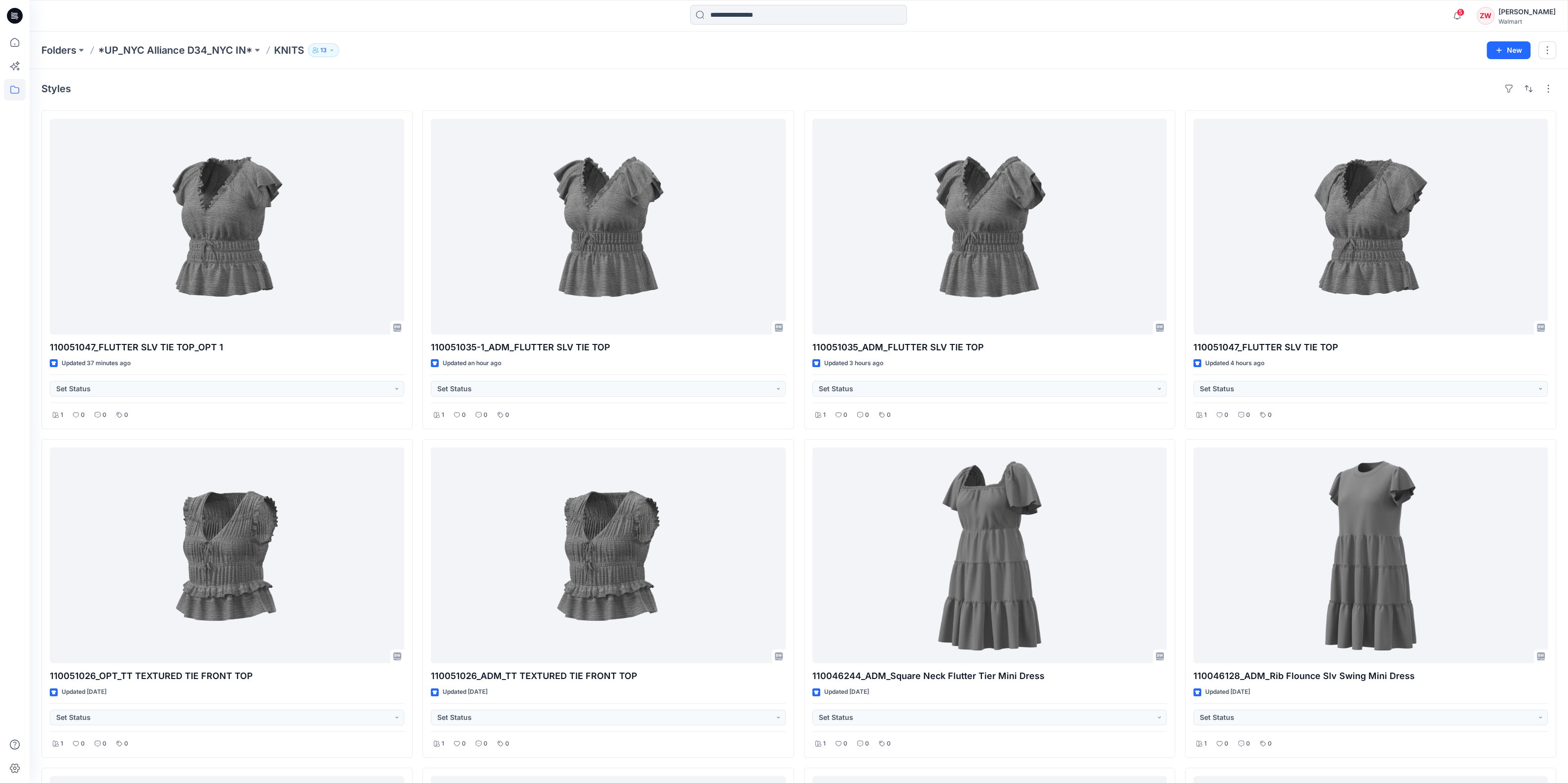
click at [575, 49] on div "Folders *UP_NYC Alliance D34_NYC IN* KNITS 13" at bounding box center [760, 50] width 1438 height 14
